Goal: Connect with others: Connect with others

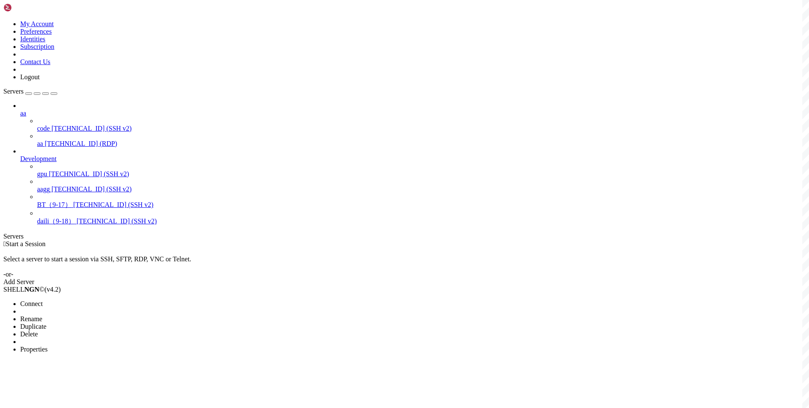
click at [242, 141] on div at bounding box center [404, 204] width 809 height 408
click at [43, 300] on span "Connect" at bounding box center [31, 303] width 22 height 7
